Goal: Transaction & Acquisition: Purchase product/service

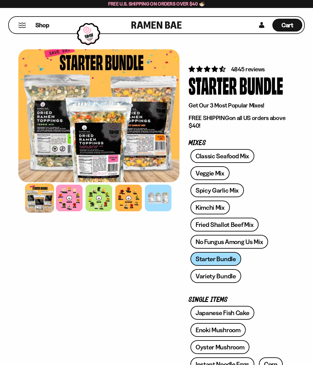
click at [72, 200] on div at bounding box center [69, 197] width 27 height 27
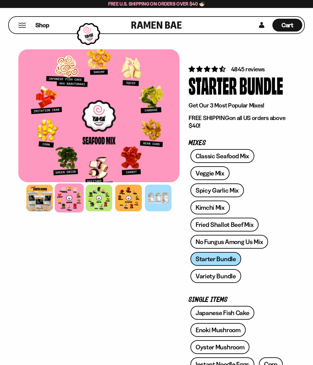
click at [100, 197] on div at bounding box center [99, 197] width 27 height 27
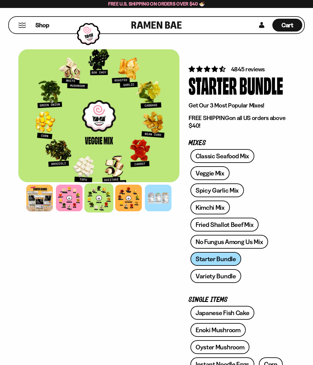
click at [132, 198] on div at bounding box center [128, 197] width 27 height 27
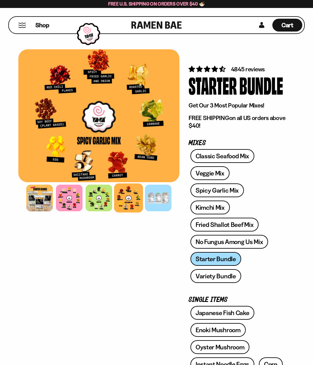
click at [103, 198] on div at bounding box center [99, 197] width 27 height 27
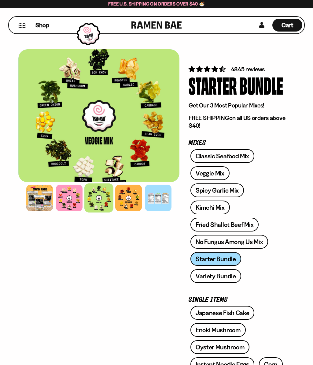
click at [73, 197] on div at bounding box center [69, 197] width 27 height 27
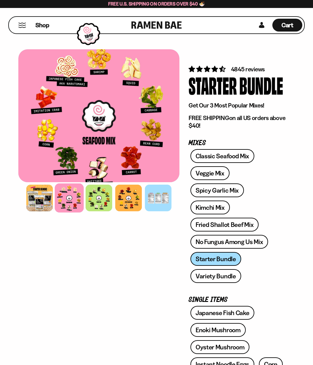
click at [215, 276] on link "Variety Bundle" at bounding box center [216, 276] width 51 height 14
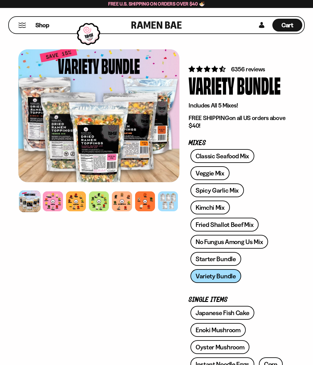
click at [56, 201] on div at bounding box center [53, 201] width 20 height 20
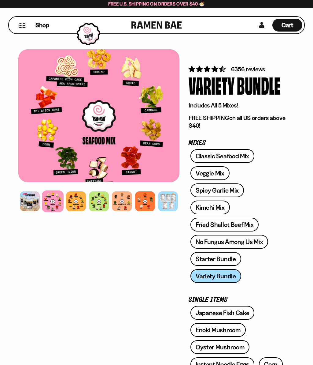
click at [78, 200] on div at bounding box center [76, 201] width 20 height 20
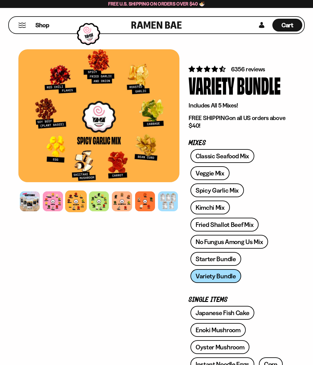
click at [99, 199] on div at bounding box center [99, 201] width 20 height 20
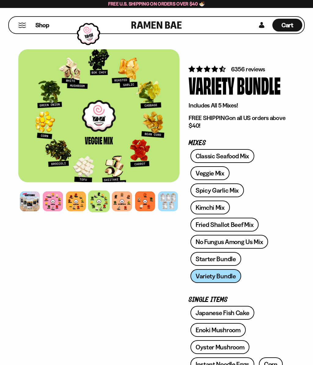
click at [124, 201] on div at bounding box center [122, 201] width 20 height 20
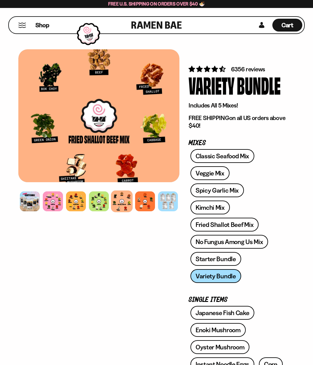
click at [148, 202] on div at bounding box center [145, 201] width 20 height 20
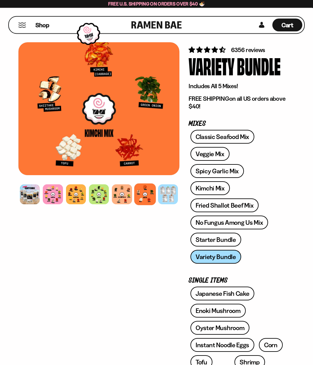
scroll to position [19, 0]
